Goal: Book appointment/travel/reservation

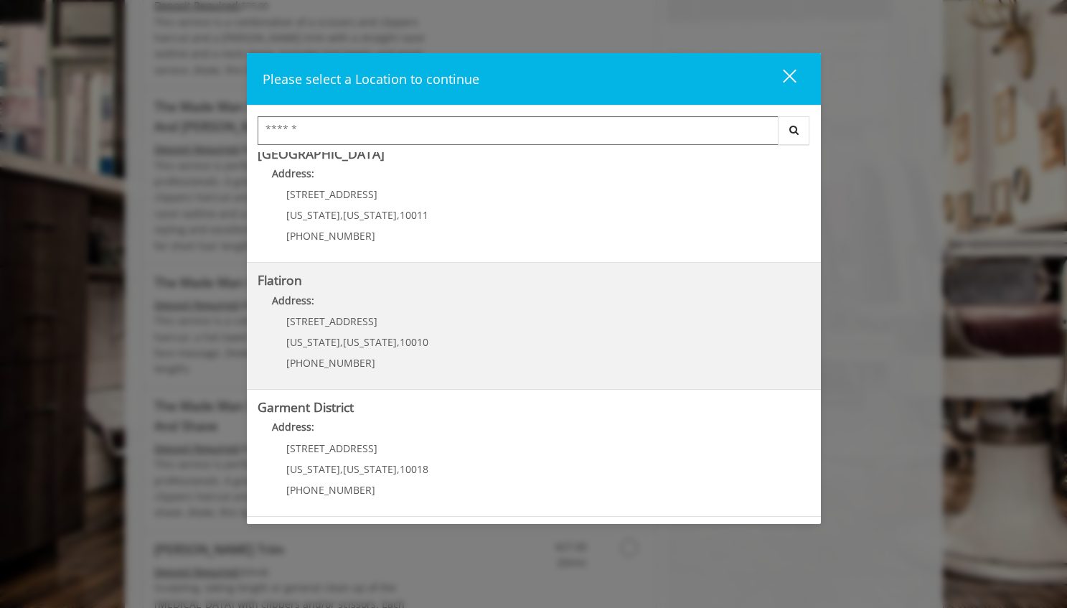
scroll to position [2247, 0]
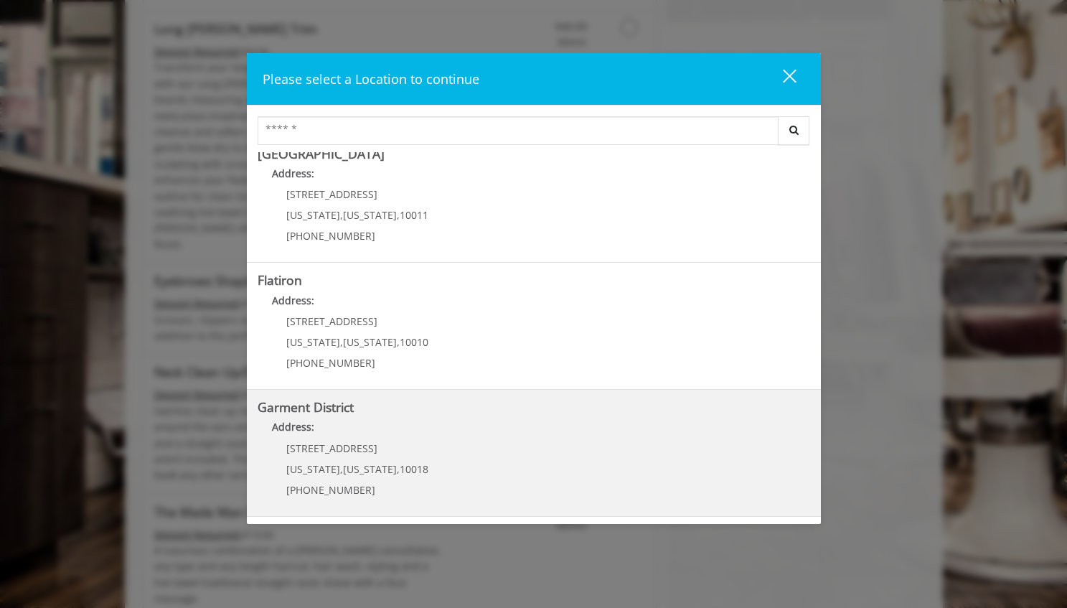
click at [420, 440] on District "Address:" at bounding box center [534, 430] width 552 height 23
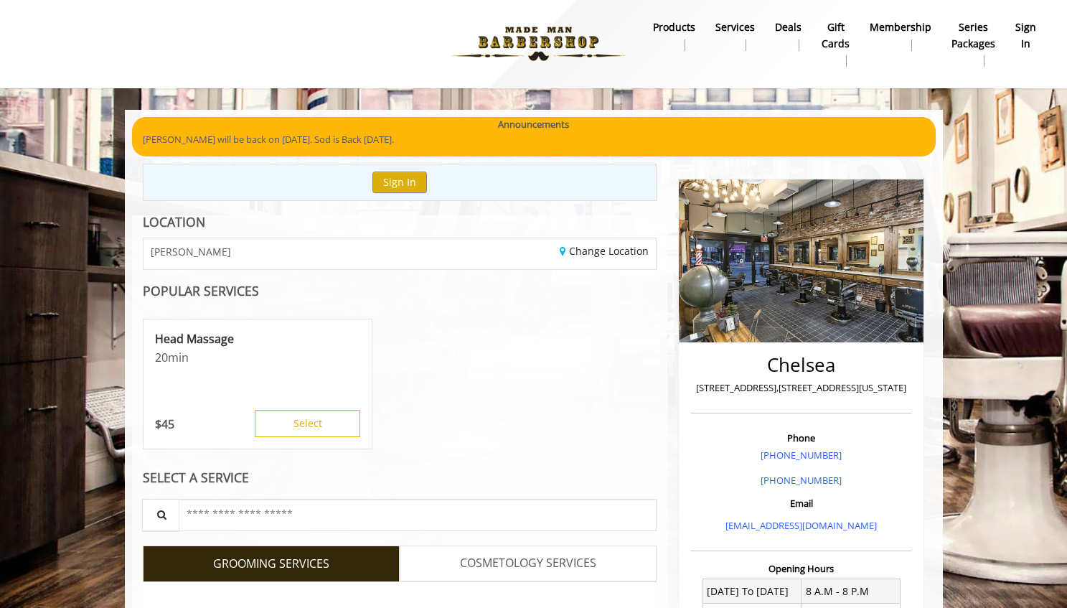
scroll to position [251, 0]
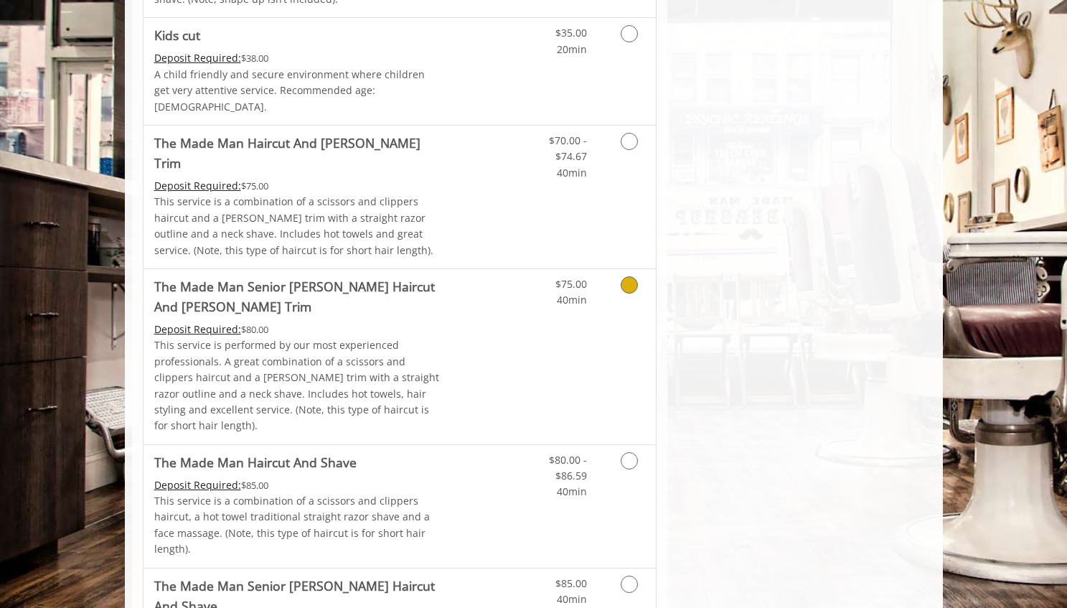
scroll to position [1345, 0]
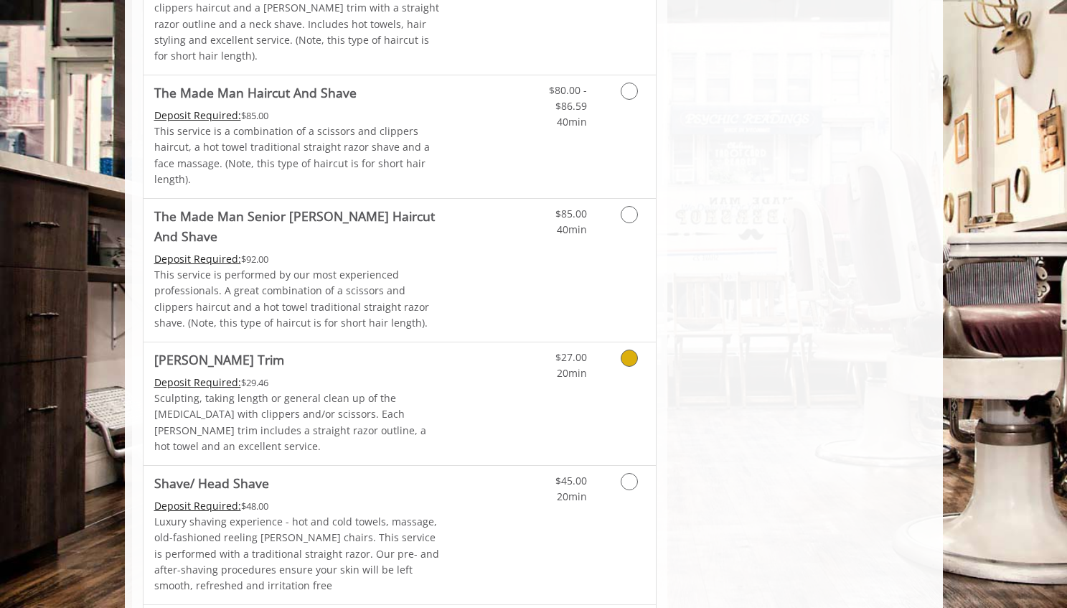
click at [423, 375] on div "Deposit Required: $29.46" at bounding box center [298, 383] width 288 height 16
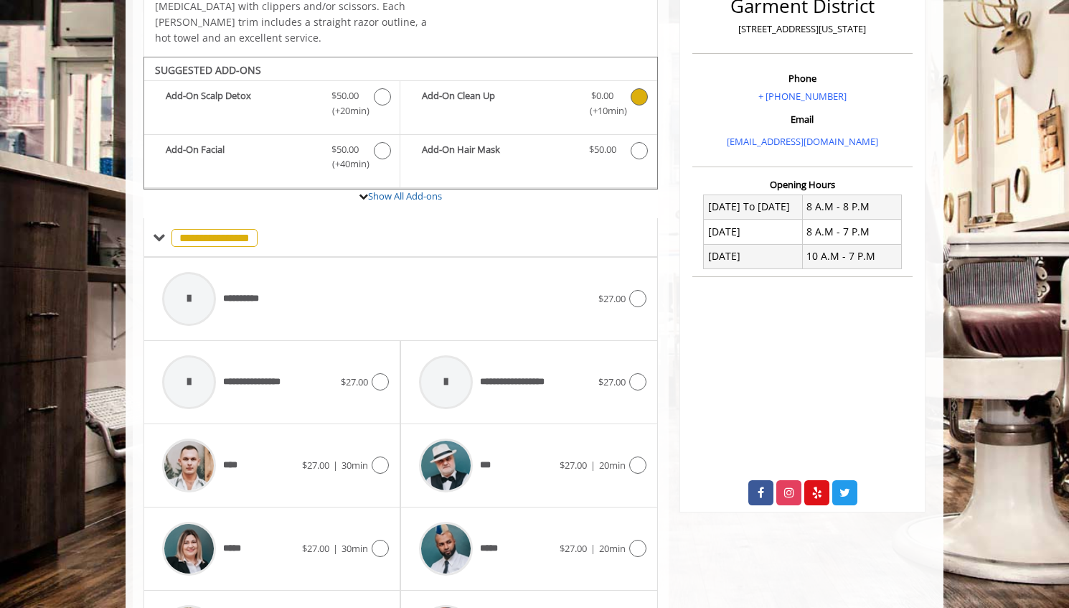
click at [645, 90] on span "Beard Trim Add-onS" at bounding box center [640, 103] width 19 height 30
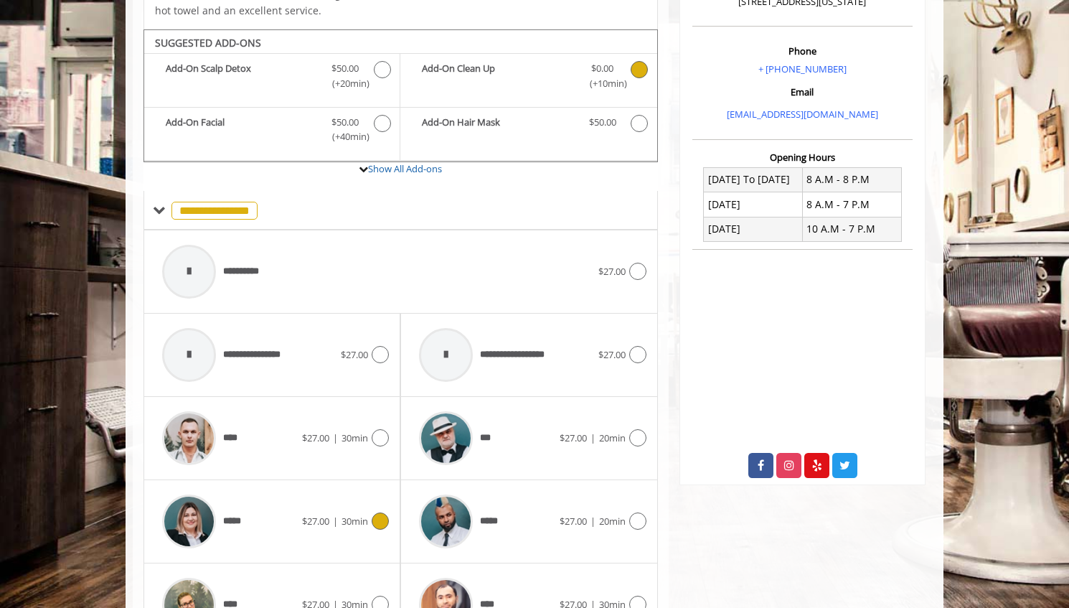
scroll to position [420, 0]
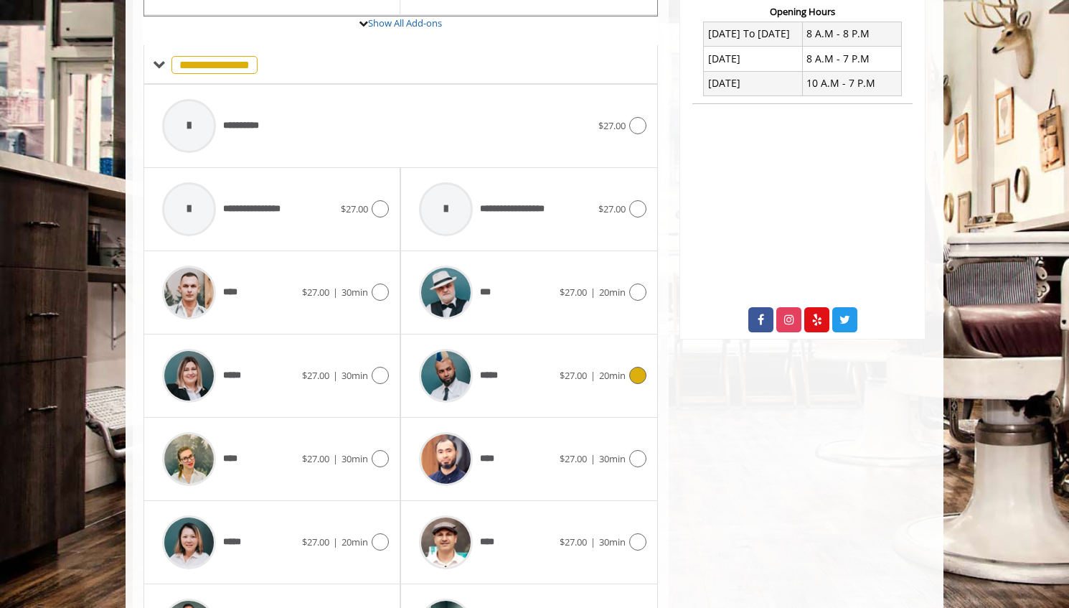
click at [622, 369] on span "20min" at bounding box center [612, 375] width 27 height 13
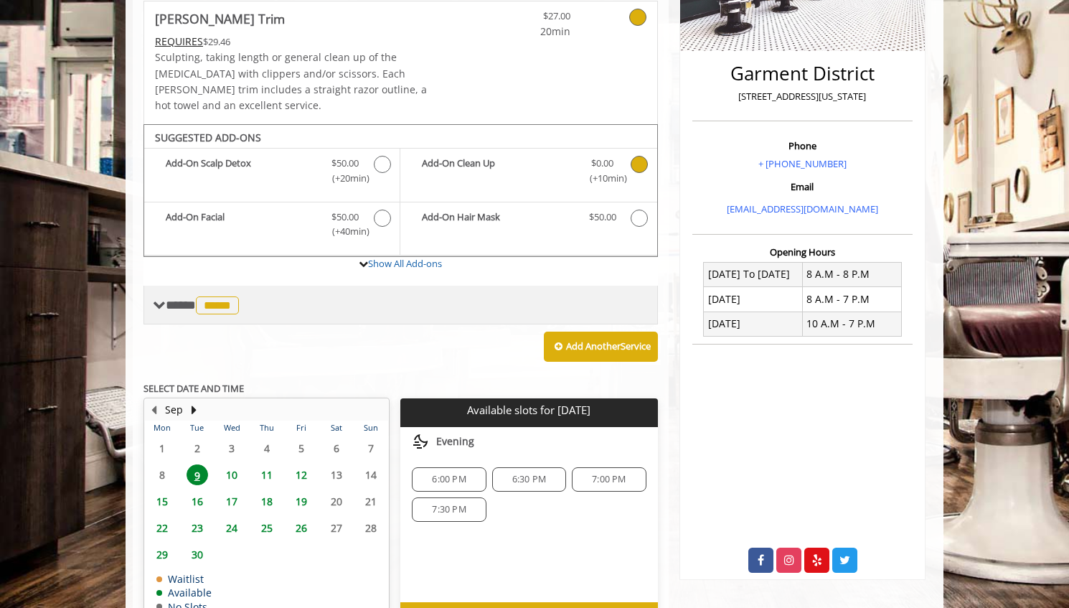
scroll to position [205, 0]
